Goal: Information Seeking & Learning: Stay updated

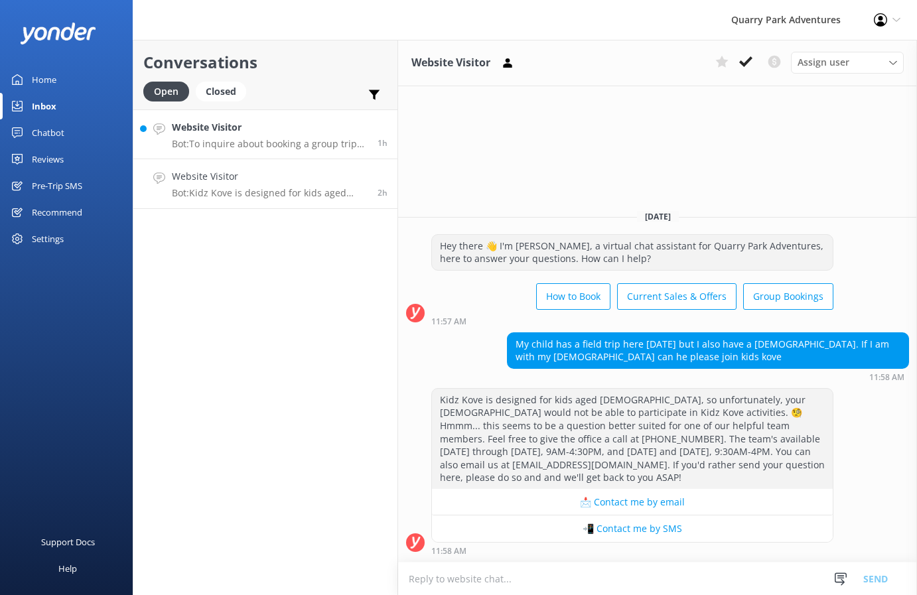
click at [271, 148] on p "Bot: To inquire about booking a group trip at [GEOGRAPHIC_DATA] Adventures, ple…" at bounding box center [270, 144] width 196 height 12
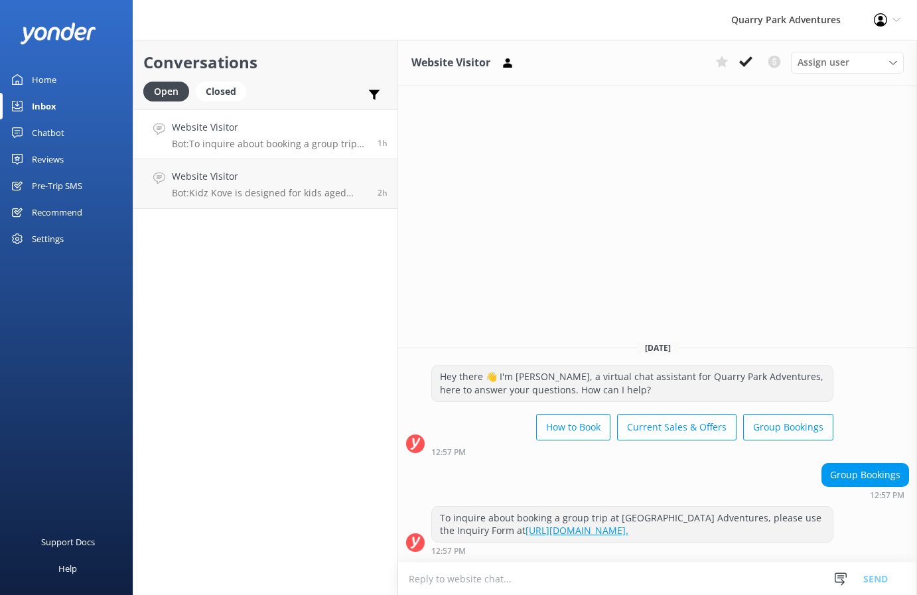
click at [299, 143] on p "Bot: To inquire about booking a group trip at [GEOGRAPHIC_DATA] Adventures, ple…" at bounding box center [270, 144] width 196 height 12
click at [740, 68] on button at bounding box center [746, 62] width 24 height 20
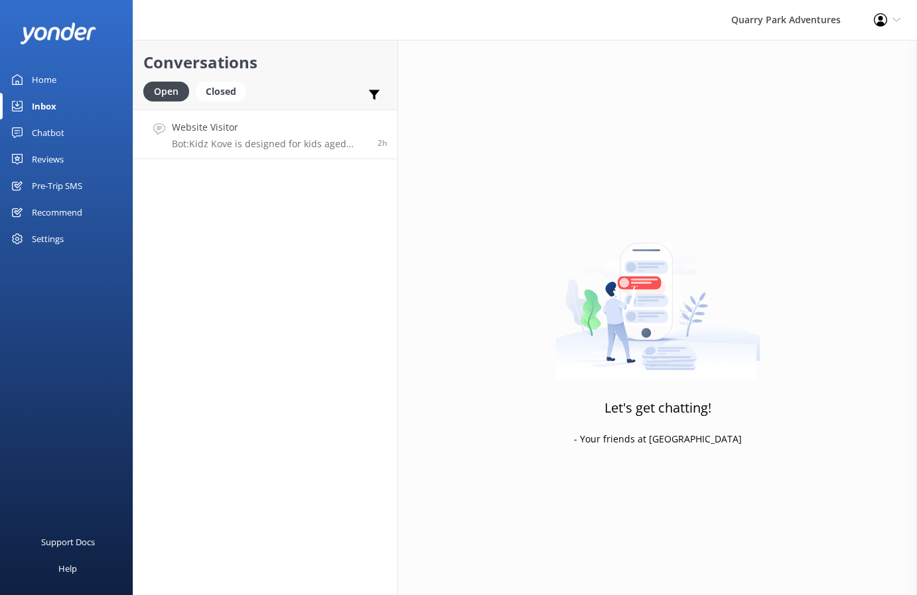
click at [305, 142] on p "Bot: Kidz Kove is designed for kids aged [DEMOGRAPHIC_DATA], so unfortunately, …" at bounding box center [270, 144] width 196 height 12
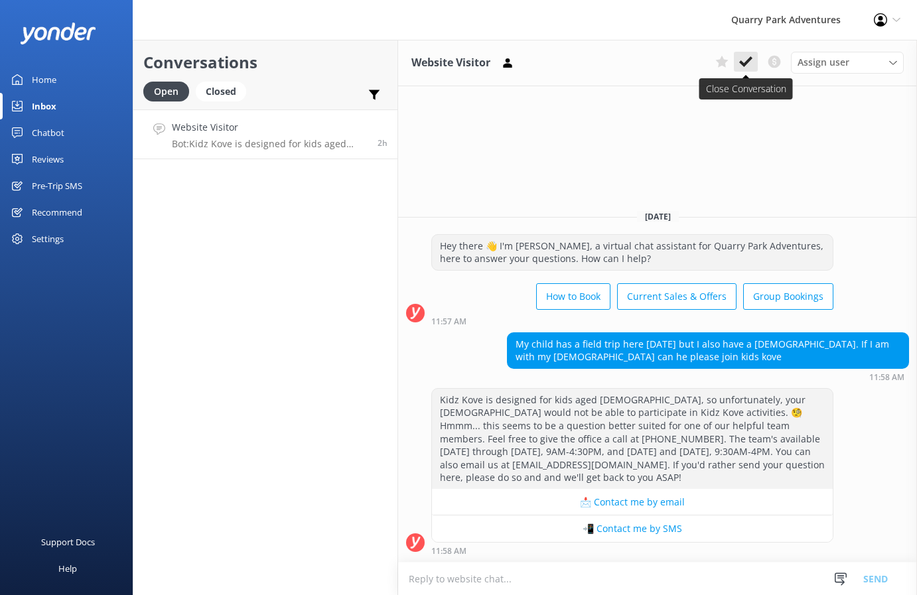
click at [748, 56] on icon at bounding box center [745, 61] width 13 height 13
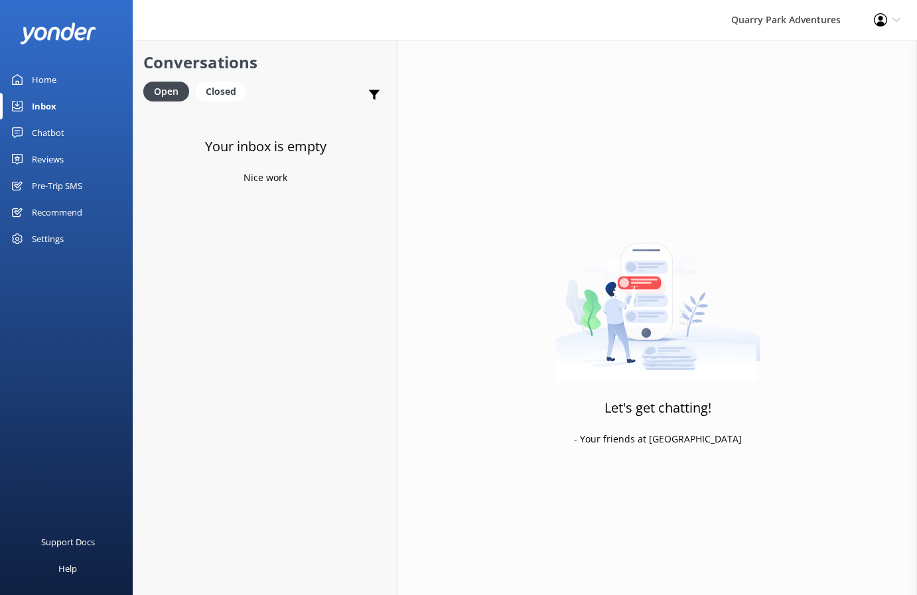
click at [57, 127] on div "Chatbot" at bounding box center [48, 132] width 33 height 27
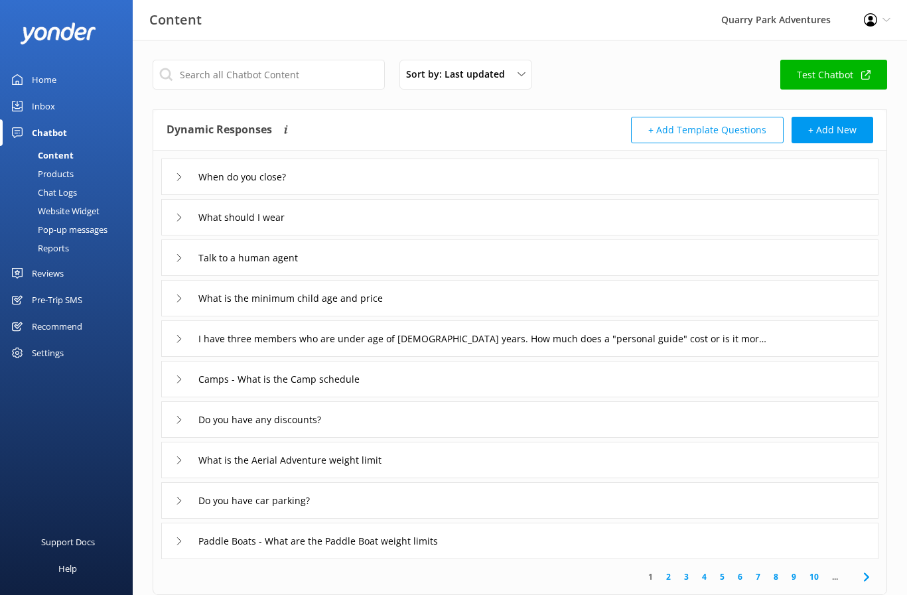
click at [54, 273] on div "Reviews" at bounding box center [48, 273] width 32 height 27
